Goal: Task Accomplishment & Management: Use online tool/utility

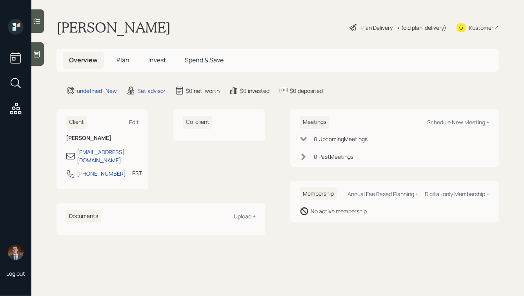
click at [40, 51] on icon at bounding box center [37, 54] width 8 height 8
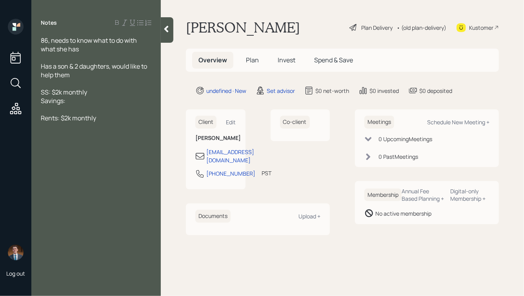
click at [82, 100] on div "Savings:" at bounding box center [96, 101] width 111 height 9
click at [102, 119] on div "Rents: $2k monthly" at bounding box center [96, 118] width 111 height 9
click at [110, 51] on div "86, needs to know what to do with what she has" at bounding box center [96, 44] width 111 height 17
click at [104, 122] on div "Rents: $2k monthly" at bounding box center [96, 118] width 111 height 9
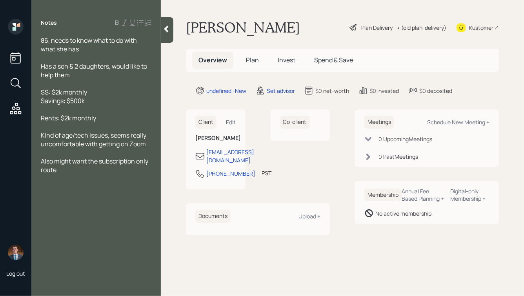
click at [168, 30] on icon at bounding box center [166, 29] width 8 height 8
